Goal: Task Accomplishment & Management: Complete application form

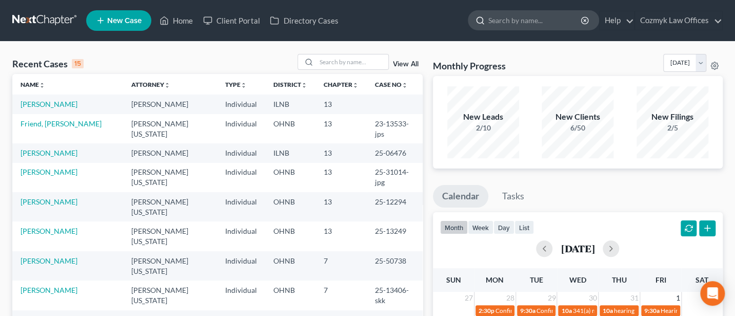
click at [535, 24] on input "search" at bounding box center [536, 20] width 94 height 19
type input "[PERSON_NAME]"
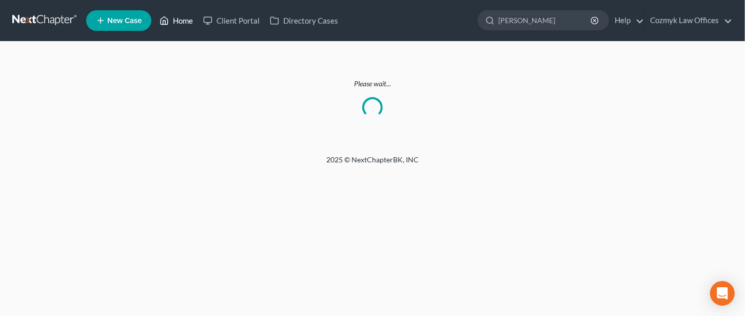
click at [176, 24] on link "Home" at bounding box center [176, 20] width 44 height 18
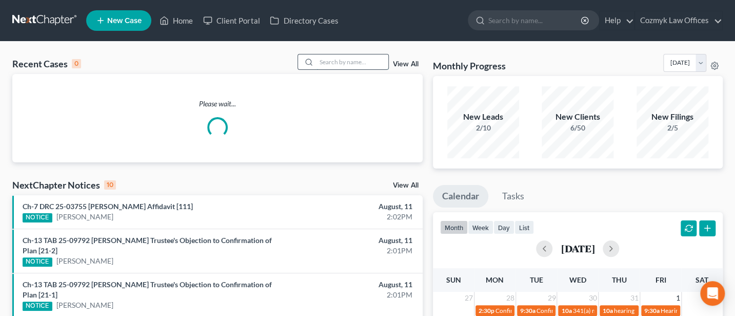
click at [333, 61] on input "search" at bounding box center [353, 61] width 72 height 15
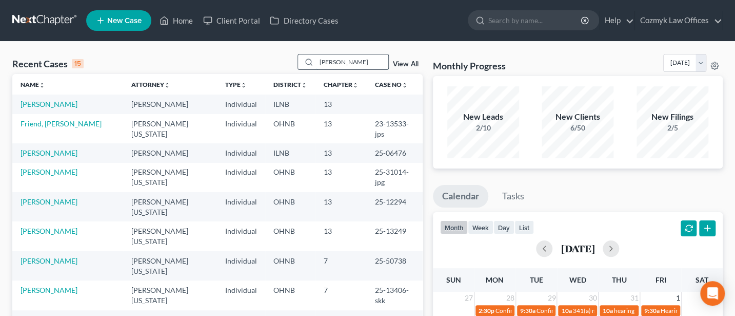
type input "[PERSON_NAME]"
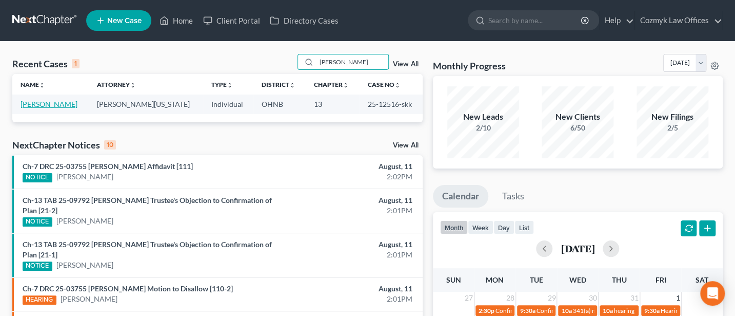
click at [37, 103] on link "[PERSON_NAME]" at bounding box center [49, 104] width 57 height 9
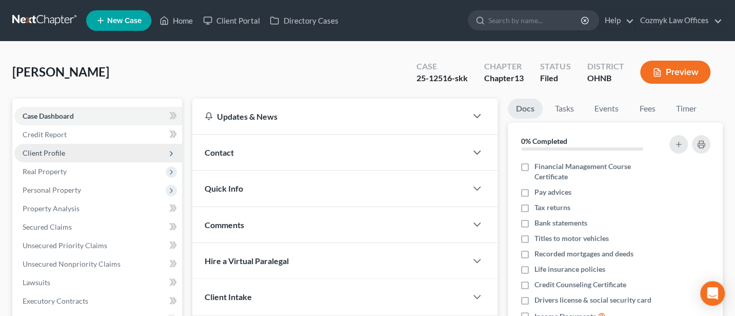
click at [42, 150] on span "Client Profile" at bounding box center [44, 152] width 43 height 9
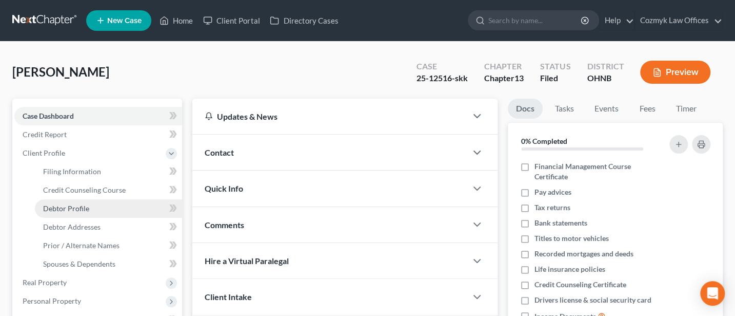
click at [80, 204] on span "Debtor Profile" at bounding box center [66, 208] width 46 height 9
select select "2"
select select "1"
